Goal: Find specific page/section: Find specific page/section

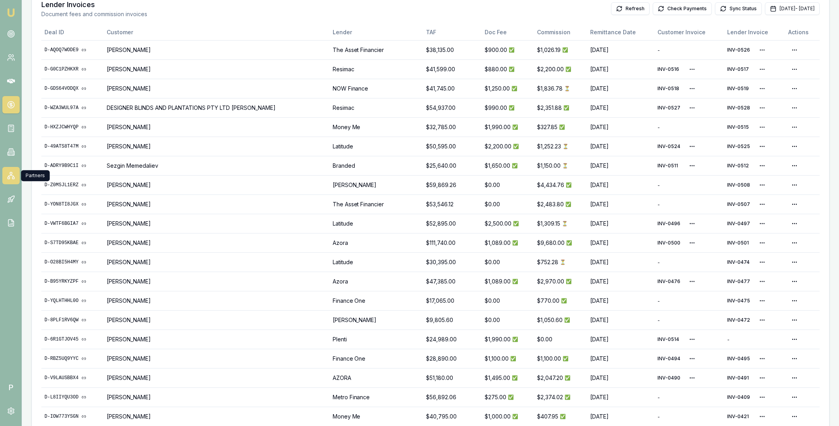
click at [13, 177] on icon at bounding box center [11, 176] width 5 height 1
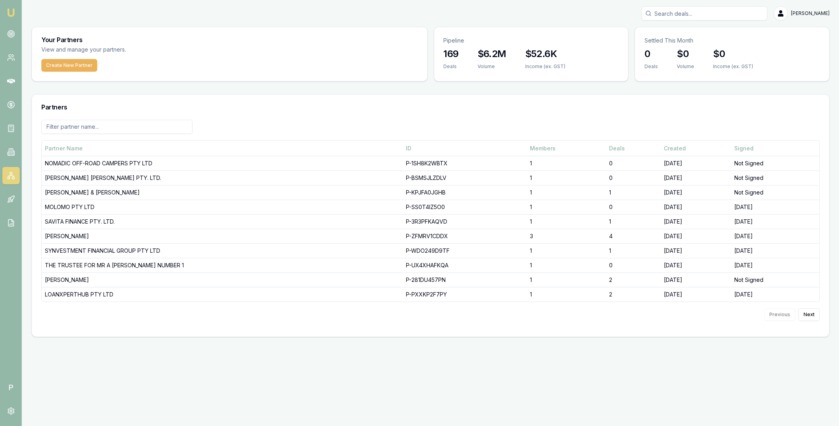
click at [139, 130] on input at bounding box center [116, 127] width 151 height 14
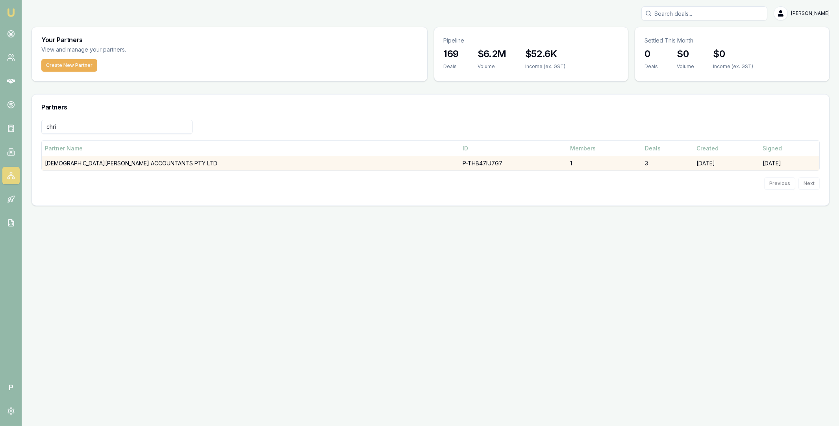
type input "chri"
click at [135, 164] on td "[DEMOGRAPHIC_DATA][PERSON_NAME] ACCOUNTANTS PTY LTD" at bounding box center [251, 163] width 418 height 15
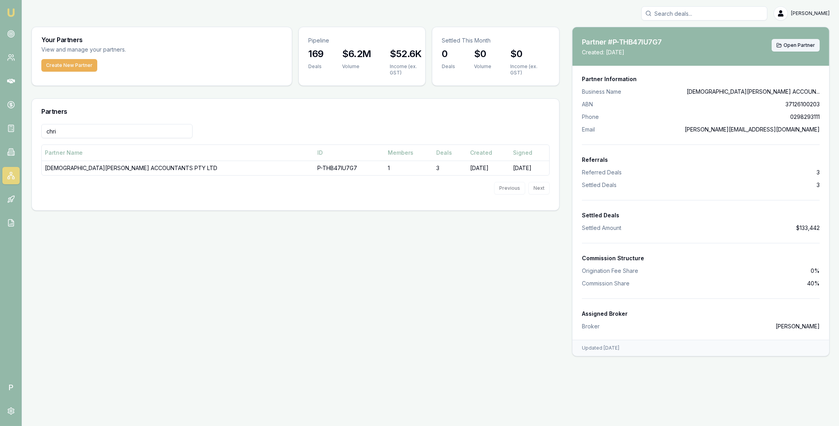
click at [790, 46] on span "Open Partner" at bounding box center [800, 45] width 32 height 6
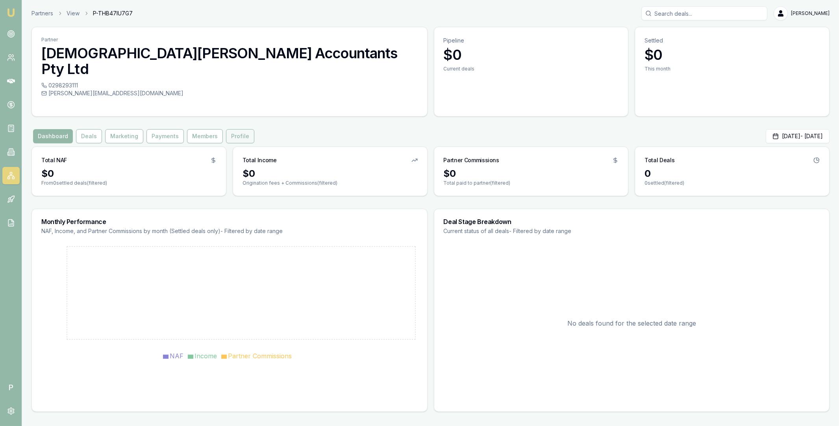
click at [234, 129] on button "Profile" at bounding box center [240, 136] width 28 height 14
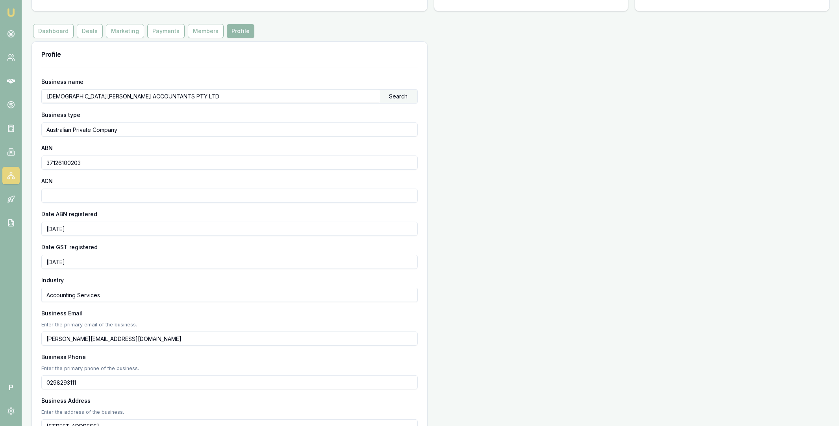
scroll to position [206, 0]
